Goal: Information Seeking & Learning: Learn about a topic

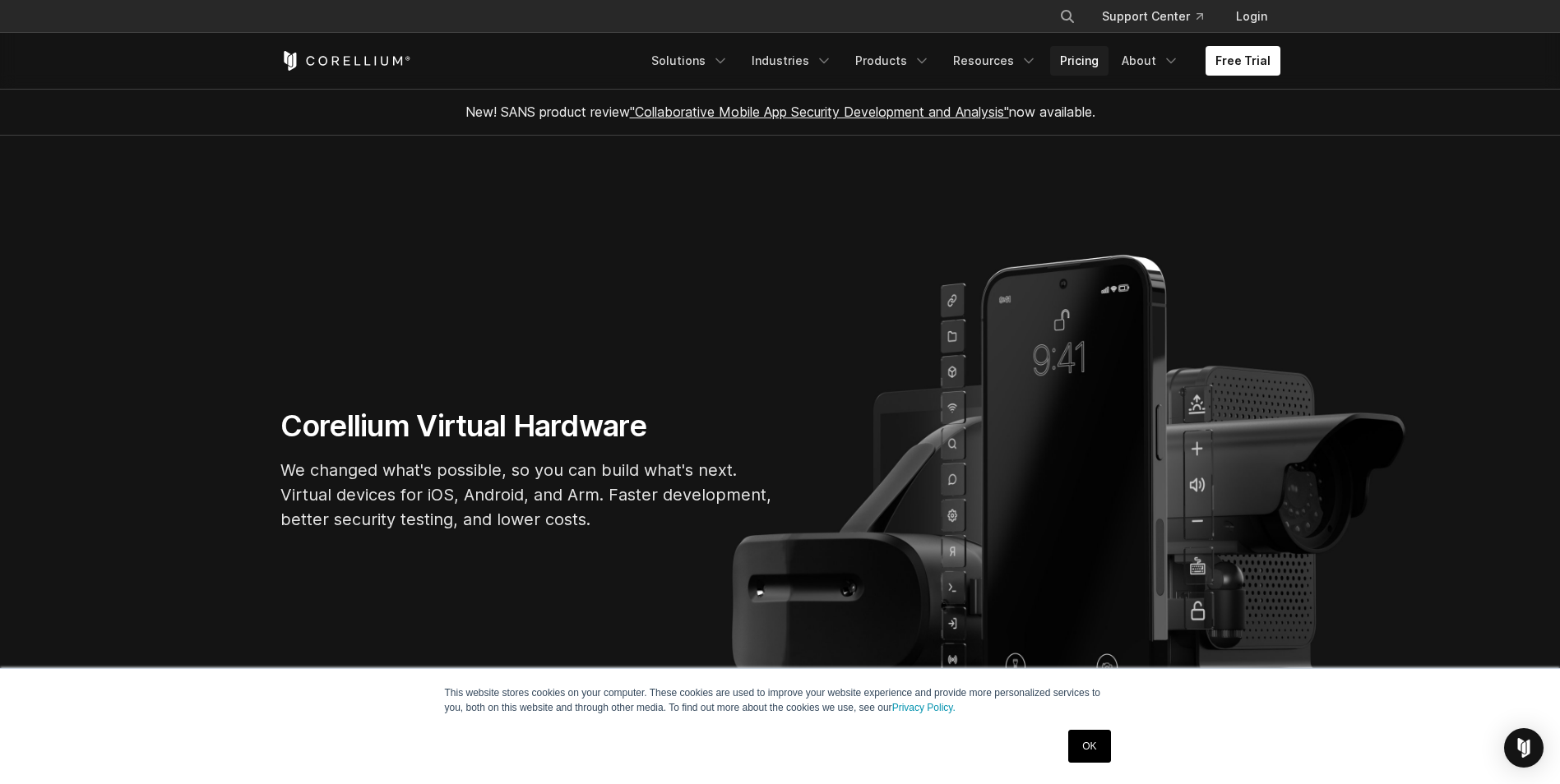
click at [1082, 61] on link "Pricing" at bounding box center [1079, 60] width 58 height 29
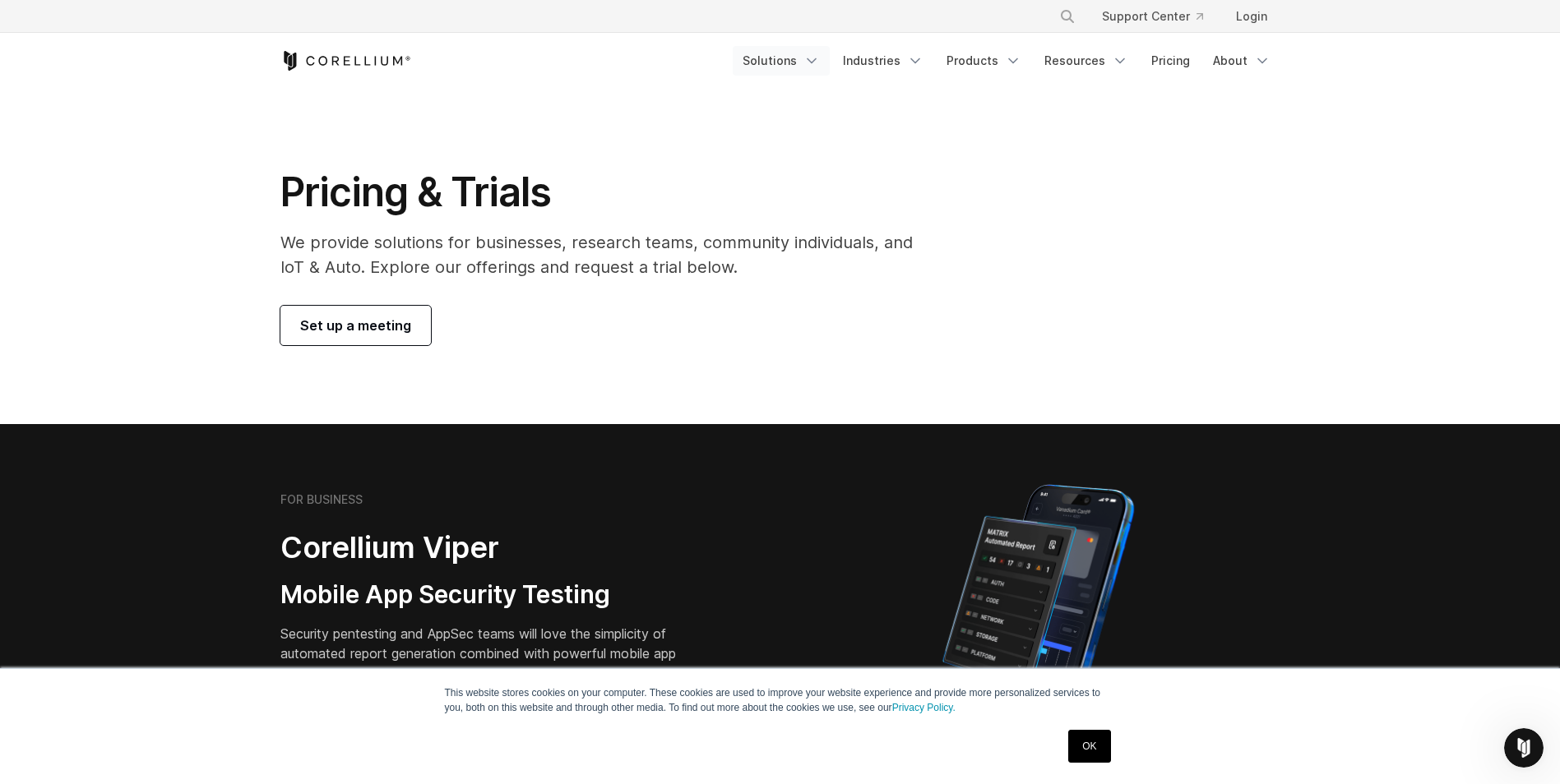
click at [810, 62] on link "Solutions" at bounding box center [781, 60] width 97 height 29
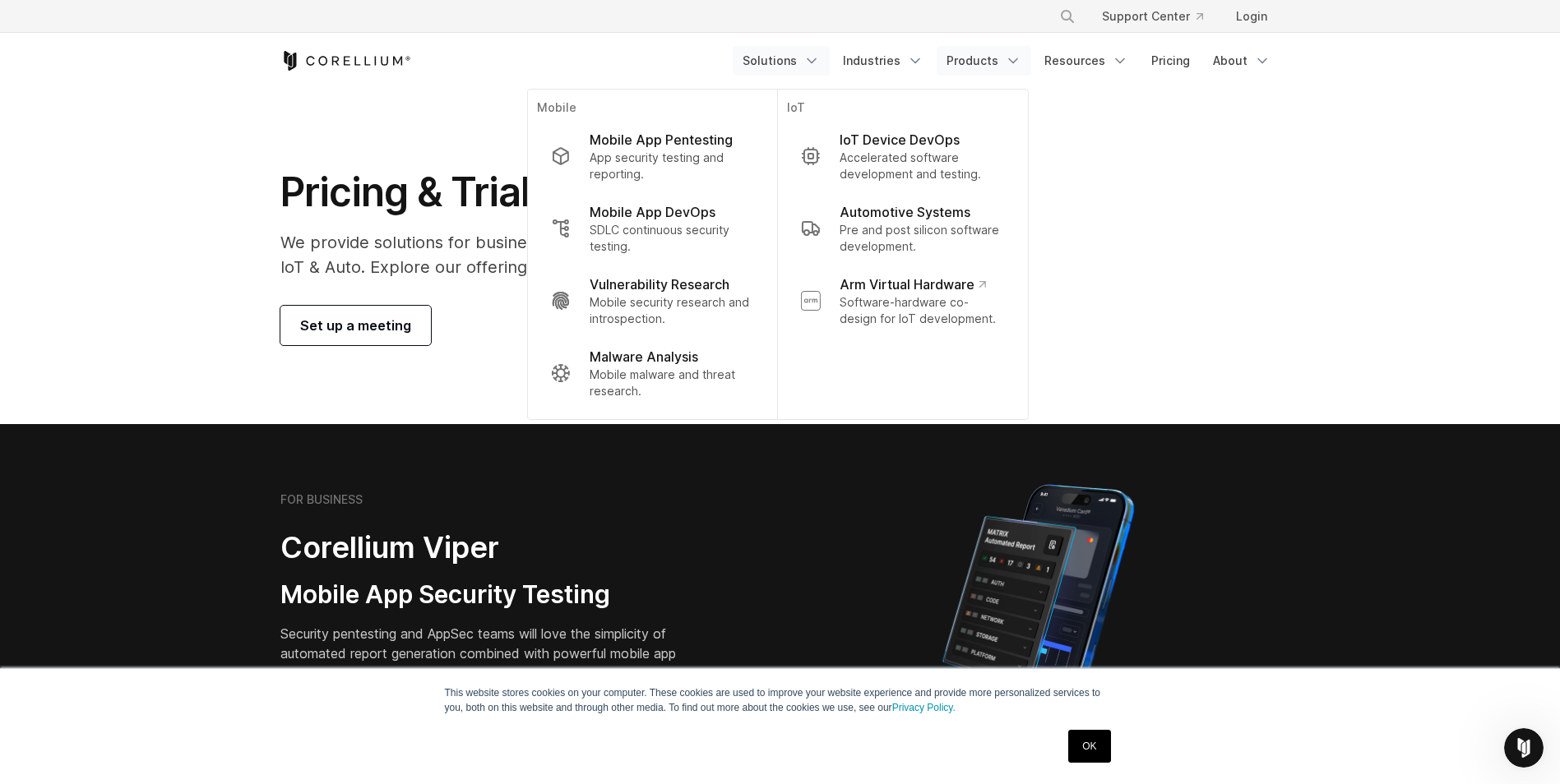
click at [1009, 65] on icon "Navigation Menu" at bounding box center [1012, 60] width 16 height 16
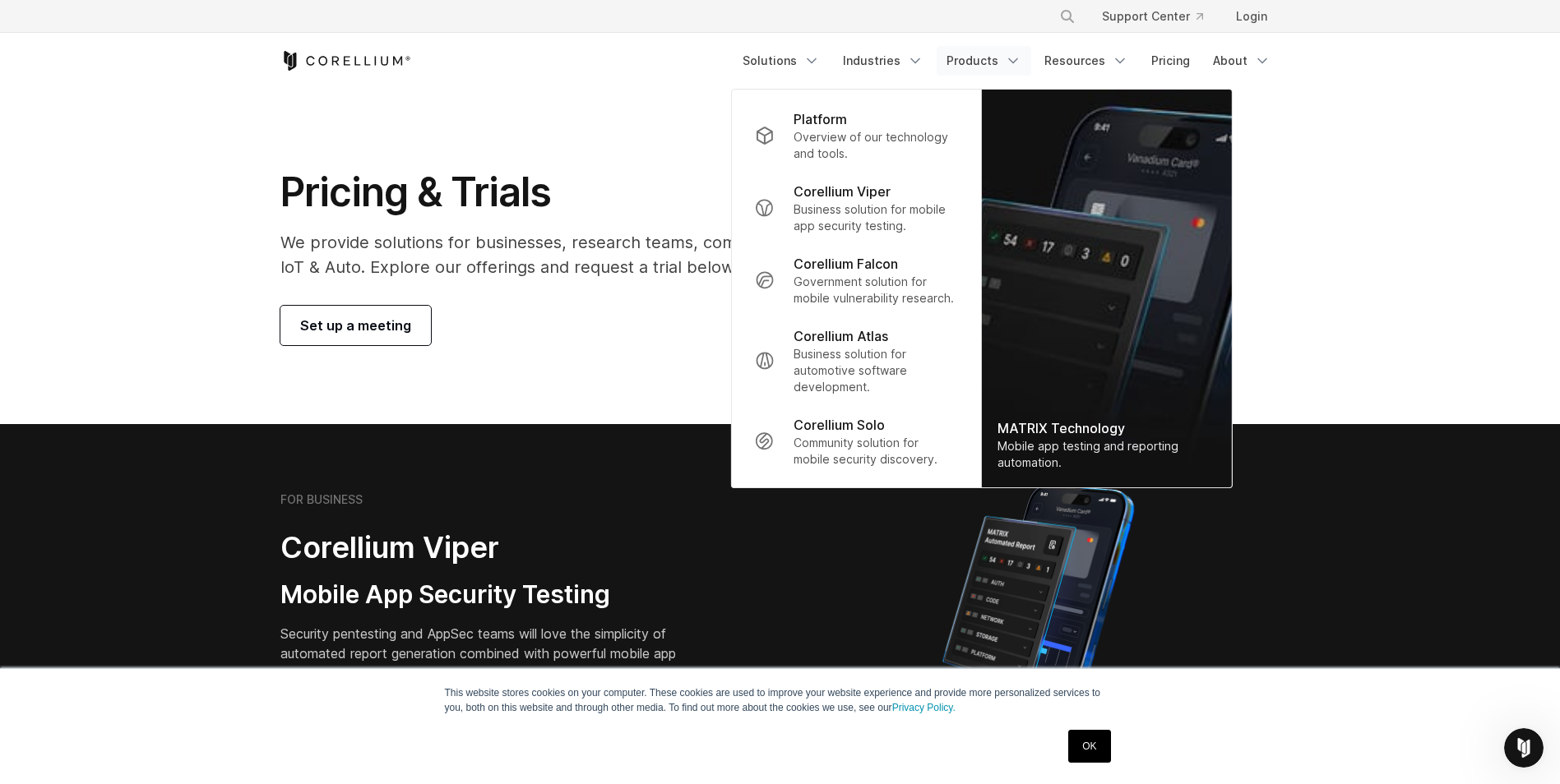
click at [149, 103] on section "Pricing & Trials We provide solutions for businesses, research teams, community…" at bounding box center [780, 256] width 1560 height 335
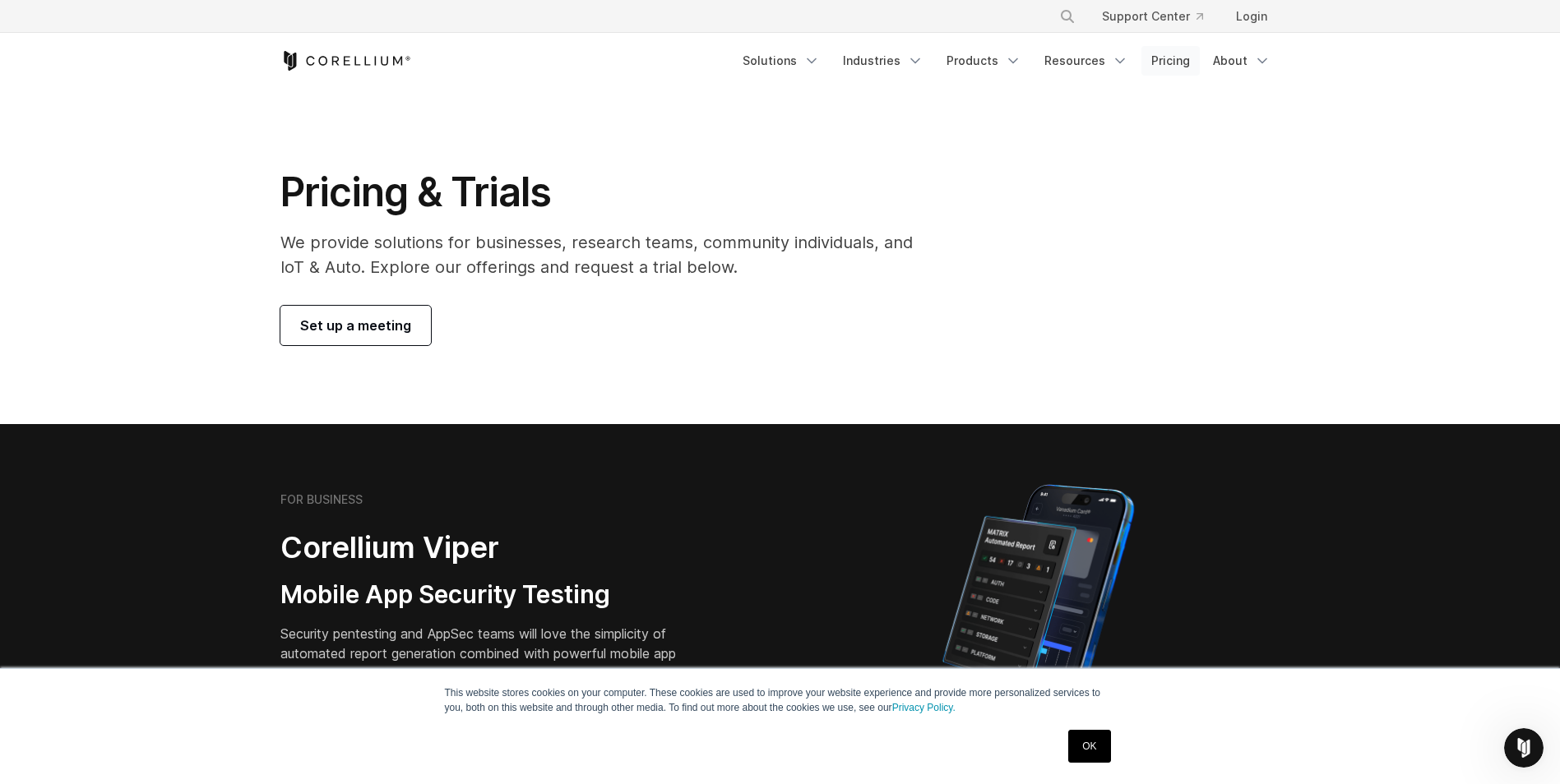
click at [1190, 63] on link "Pricing" at bounding box center [1170, 60] width 58 height 29
